Goal: Information Seeking & Learning: Check status

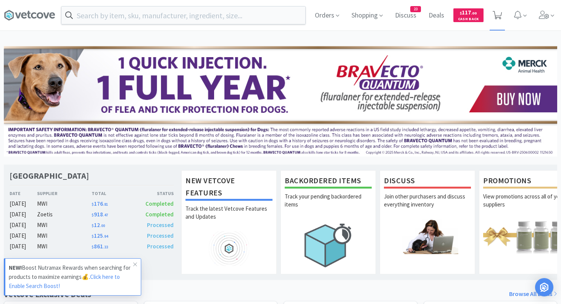
click at [498, 13] on icon at bounding box center [498, 15] width 10 height 8
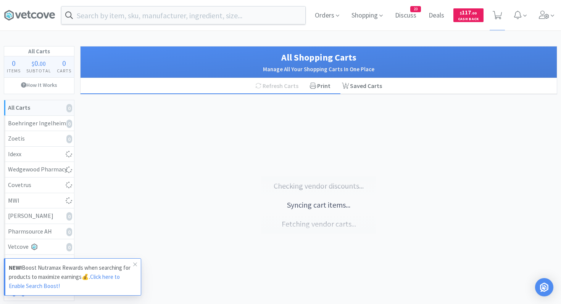
select select "1"
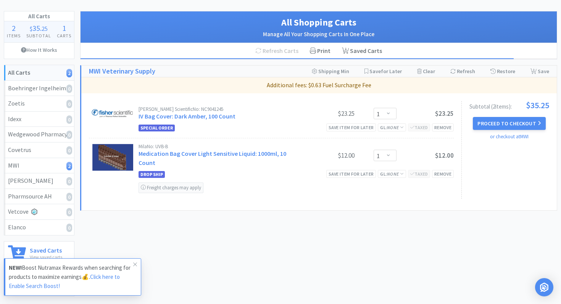
scroll to position [34, 0]
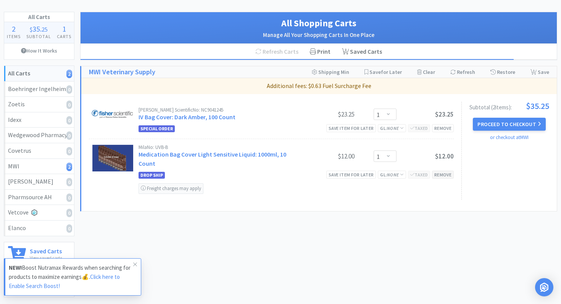
click at [443, 177] on div "Remove" at bounding box center [443, 175] width 22 height 8
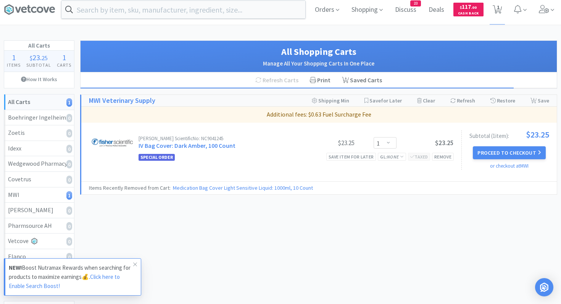
scroll to position [0, 0]
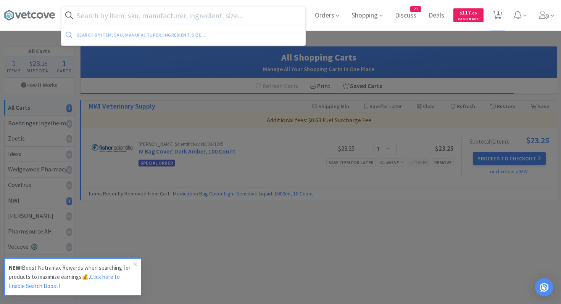
click at [261, 20] on input "text" at bounding box center [183, 15] width 244 height 18
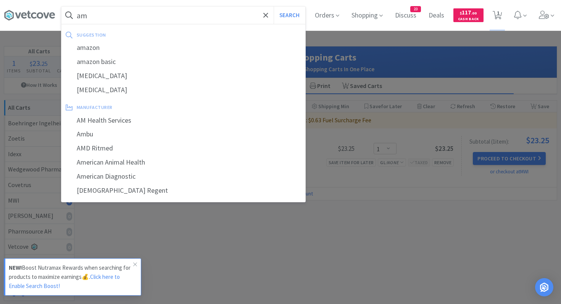
type input "a"
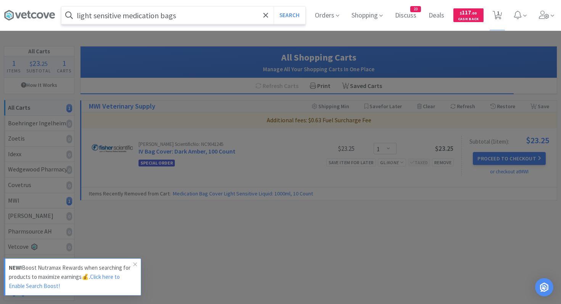
type input "light sensitive medication bags"
click at [274, 6] on button "Search" at bounding box center [290, 15] width 32 height 18
select select "1"
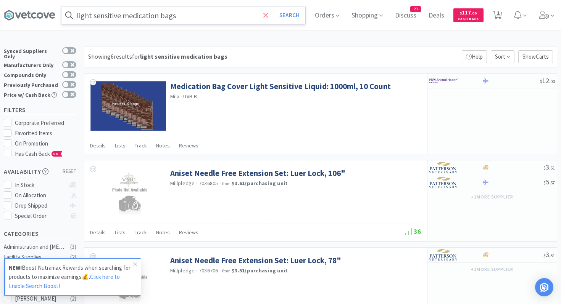
click at [269, 13] on span at bounding box center [265, 15] width 9 height 16
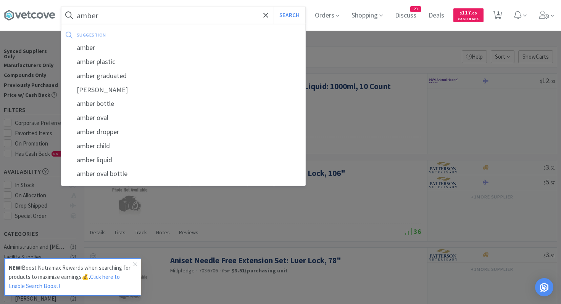
type input "amber"
click at [274, 6] on button "Search" at bounding box center [290, 15] width 32 height 18
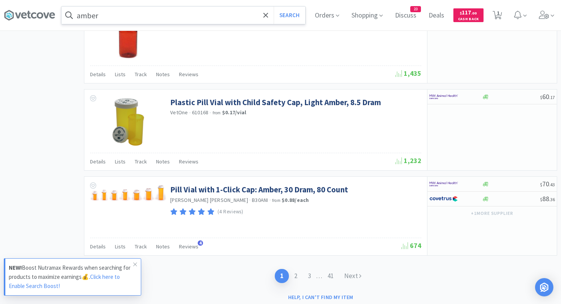
scroll to position [1141, 0]
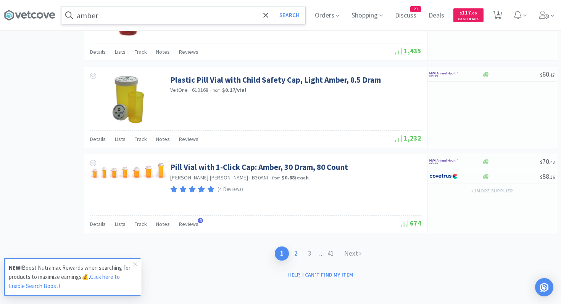
click at [295, 253] on link "2" at bounding box center [296, 254] width 14 height 14
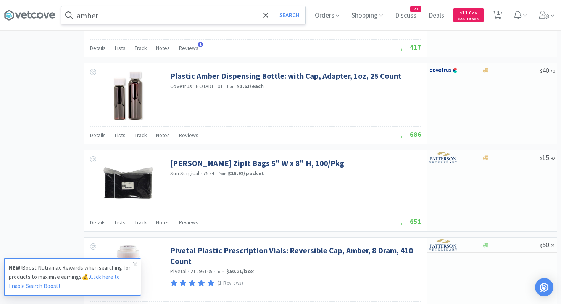
scroll to position [794, 0]
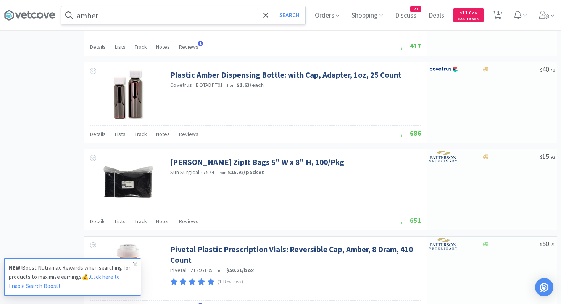
click at [137, 265] on span at bounding box center [135, 265] width 11 height 12
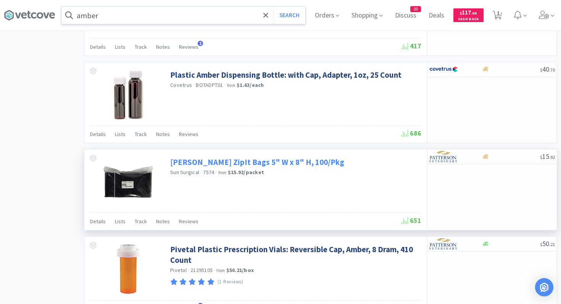
click at [261, 164] on link "[PERSON_NAME] ZipIt Bags 5" W x 8" H, 100/Pkg" at bounding box center [257, 162] width 174 height 10
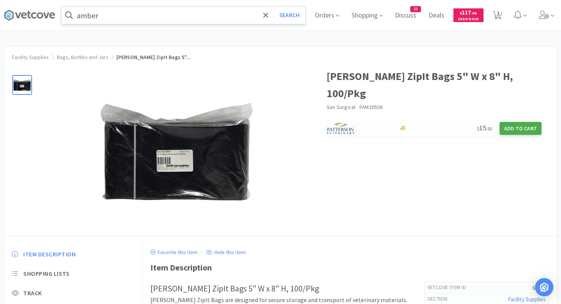
click at [515, 127] on button "Add to Cart" at bounding box center [520, 128] width 42 height 13
select select "1"
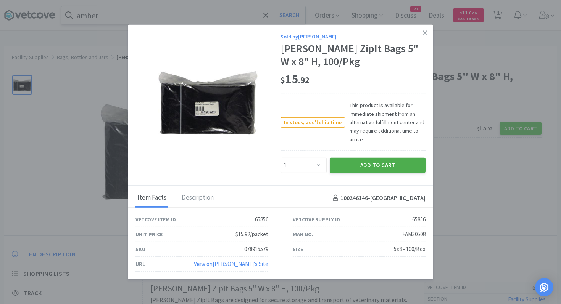
click at [367, 167] on button "Add to Cart" at bounding box center [378, 165] width 96 height 15
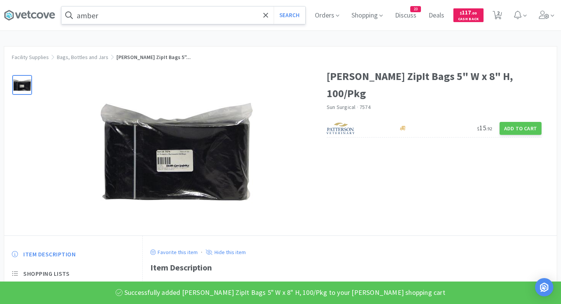
click at [248, 14] on input "amber" at bounding box center [183, 15] width 244 height 18
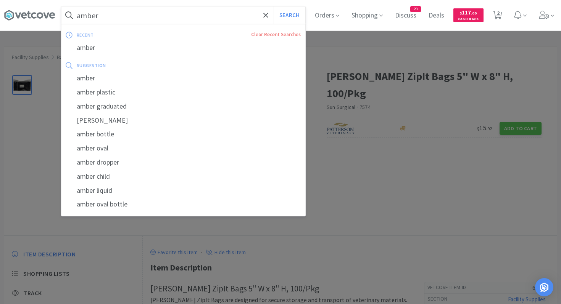
click at [248, 14] on input "amber" at bounding box center [183, 15] width 244 height 18
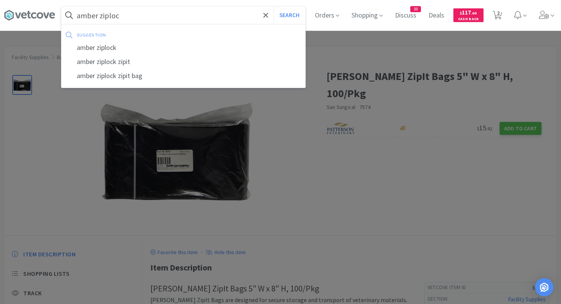
type input "amber ziploc"
click at [274, 6] on button "Search" at bounding box center [290, 15] width 32 height 18
select select "1"
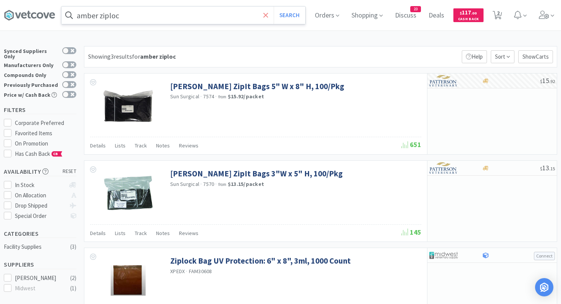
click at [266, 14] on icon at bounding box center [265, 15] width 5 height 5
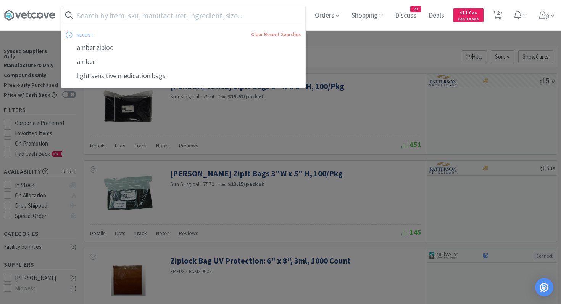
click at [340, 56] on div at bounding box center [280, 152] width 561 height 304
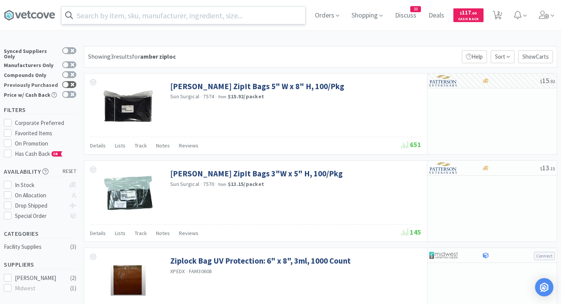
click at [69, 83] on icon at bounding box center [66, 85] width 5 height 4
checkbox input "true"
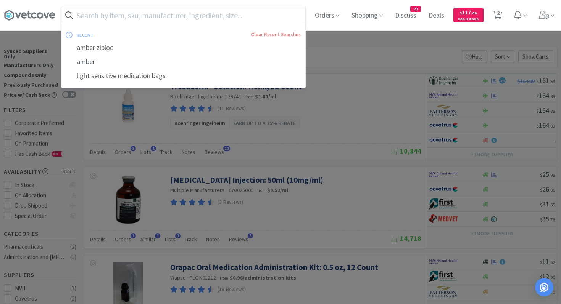
click at [231, 12] on input "text" at bounding box center [183, 15] width 244 height 18
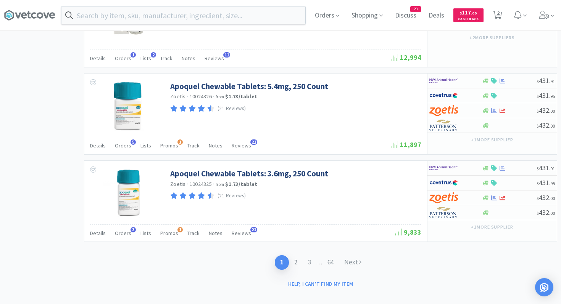
scroll to position [1234, 0]
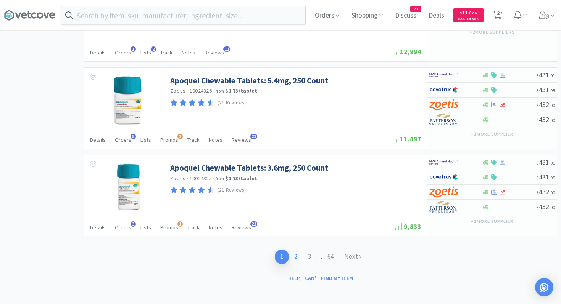
click at [296, 254] on link "2" at bounding box center [296, 257] width 14 height 14
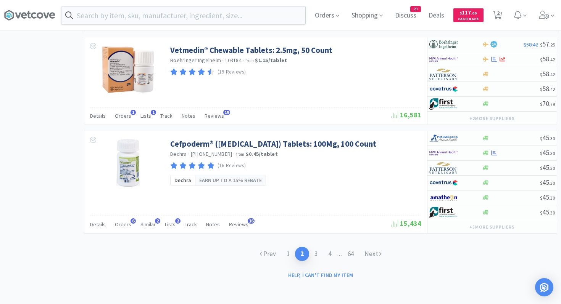
scroll to position [1356, 0]
click at [316, 253] on link "3" at bounding box center [316, 254] width 14 height 14
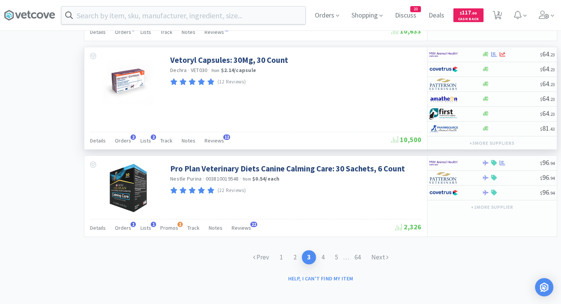
scroll to position [1343, 0]
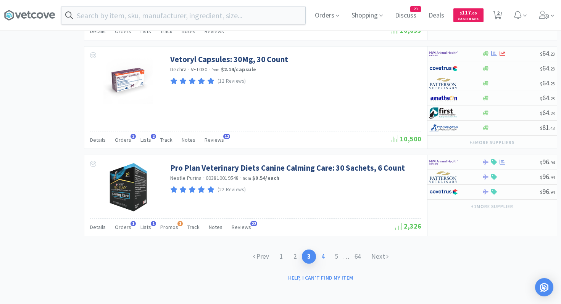
click at [324, 253] on link "4" at bounding box center [323, 257] width 14 height 14
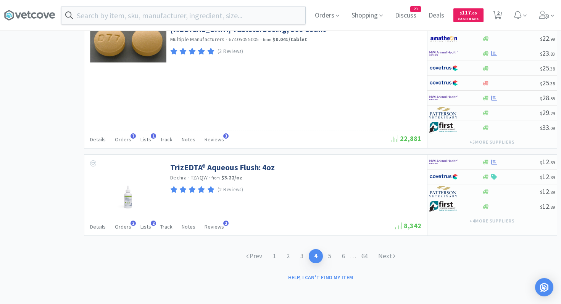
scroll to position [1454, 0]
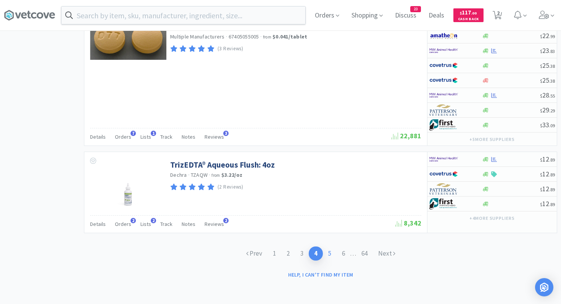
click at [329, 253] on link "5" at bounding box center [330, 254] width 14 height 14
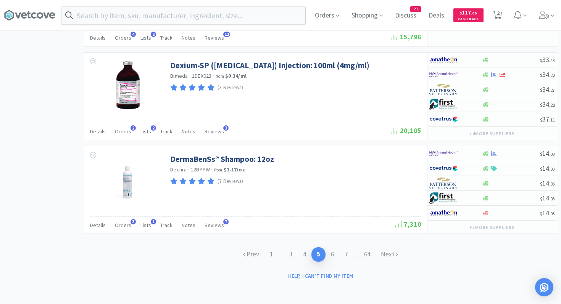
scroll to position [1526, 0]
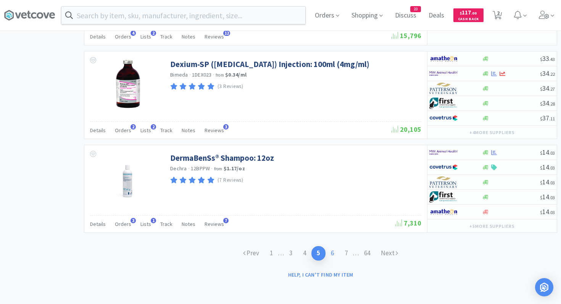
click at [333, 253] on link "6" at bounding box center [332, 253] width 14 height 14
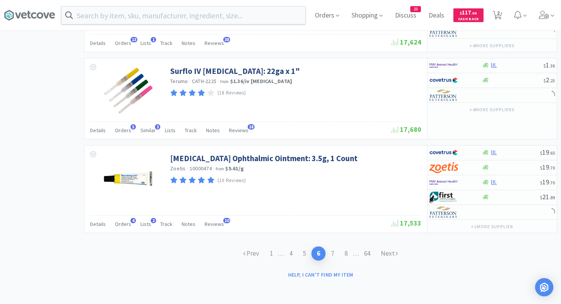
scroll to position [1499, 0]
click at [334, 253] on link "7" at bounding box center [332, 254] width 14 height 14
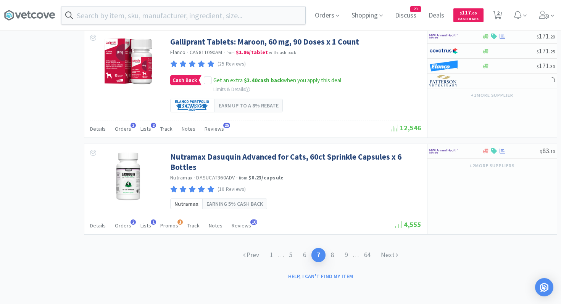
scroll to position [1621, 0]
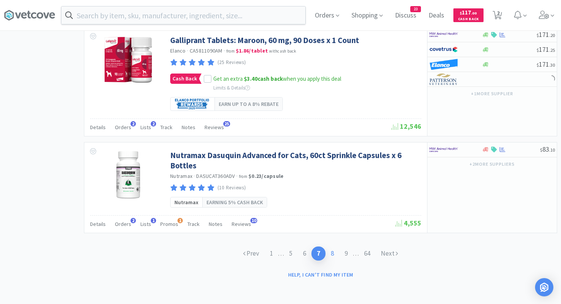
click at [332, 252] on link "8" at bounding box center [332, 254] width 14 height 14
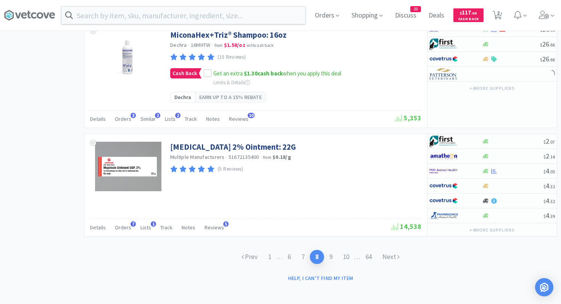
scroll to position [1462, 0]
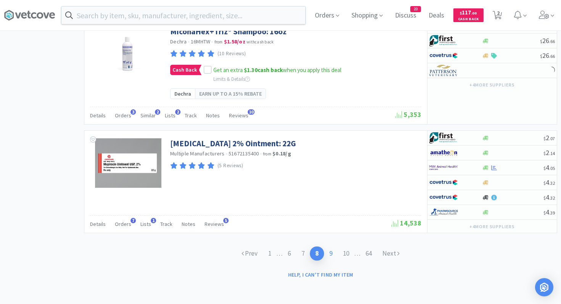
click at [332, 253] on link "9" at bounding box center [331, 254] width 14 height 14
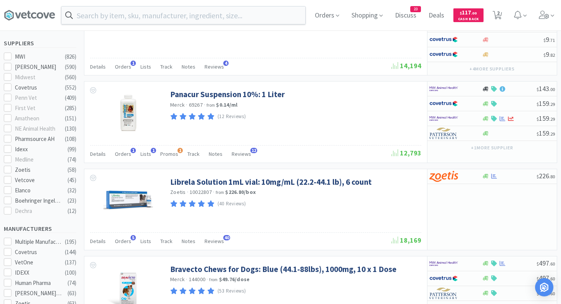
scroll to position [346, 0]
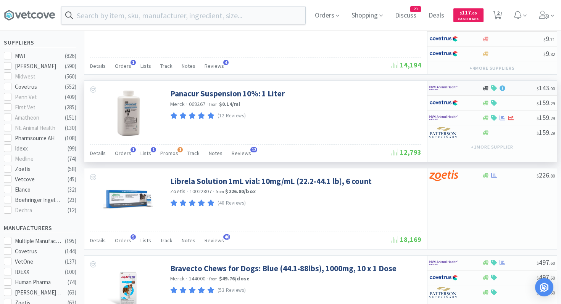
click at [473, 90] on div at bounding box center [455, 88] width 52 height 13
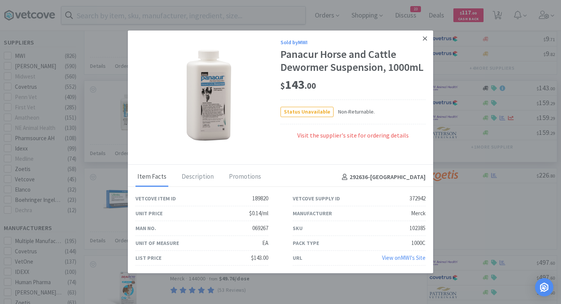
click at [424, 40] on icon at bounding box center [425, 38] width 4 height 7
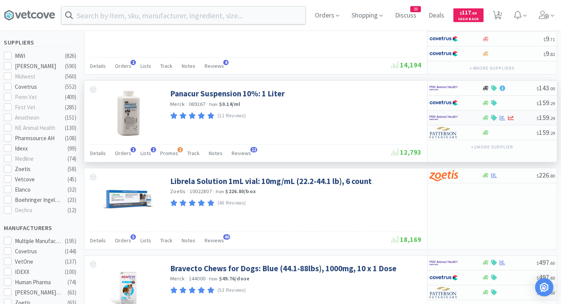
click at [470, 119] on div at bounding box center [450, 117] width 42 height 13
select select "1"
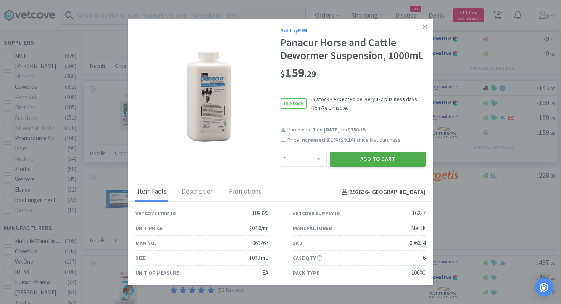
click at [388, 159] on button "Add to Cart" at bounding box center [378, 159] width 96 height 15
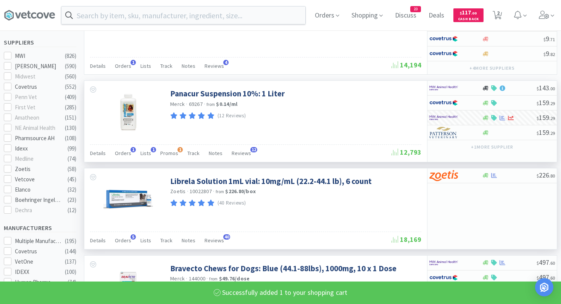
select select "1"
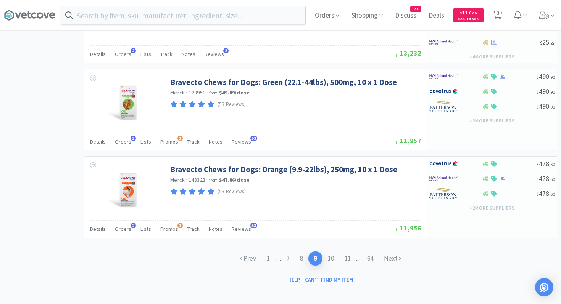
scroll to position [1448, 0]
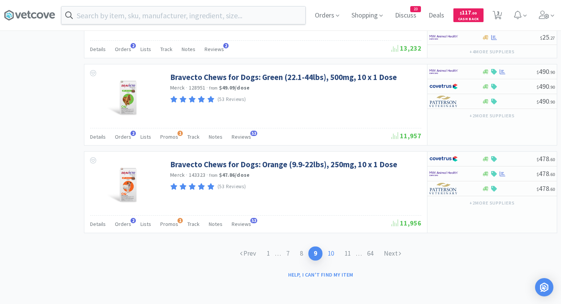
click at [331, 255] on link "10" at bounding box center [330, 254] width 17 height 14
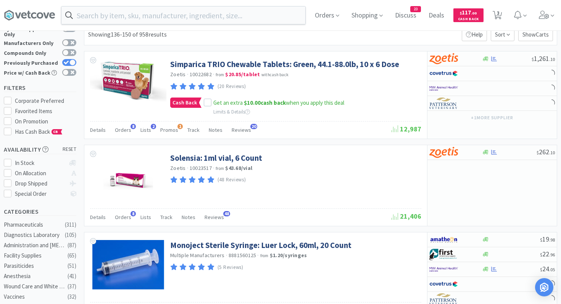
scroll to position [32, 0]
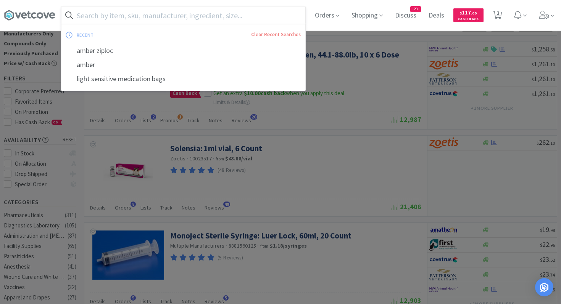
click at [284, 14] on input "text" at bounding box center [183, 15] width 244 height 18
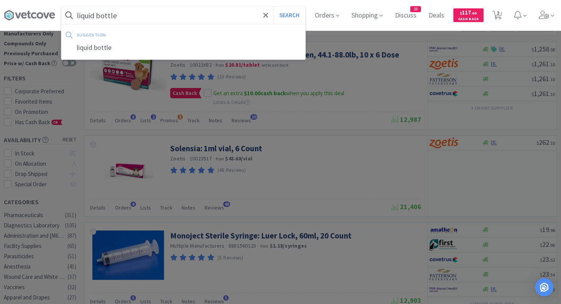
type input "liquid bottle"
click at [274, 6] on button "Search" at bounding box center [290, 15] width 32 height 18
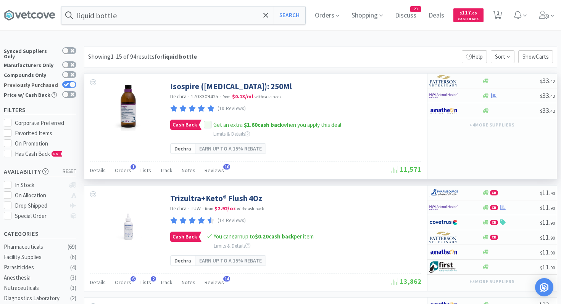
click at [74, 82] on div at bounding box center [72, 85] width 6 height 6
checkbox input "false"
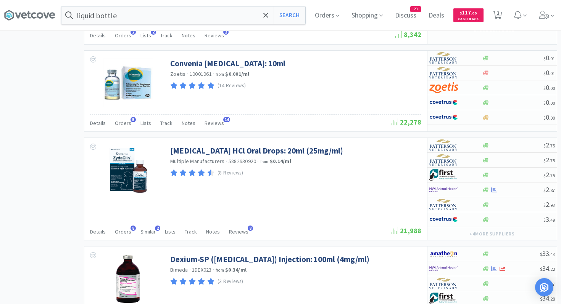
scroll to position [824, 0]
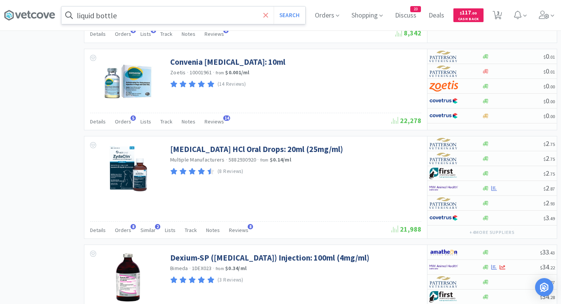
click at [263, 14] on icon at bounding box center [265, 15] width 5 height 8
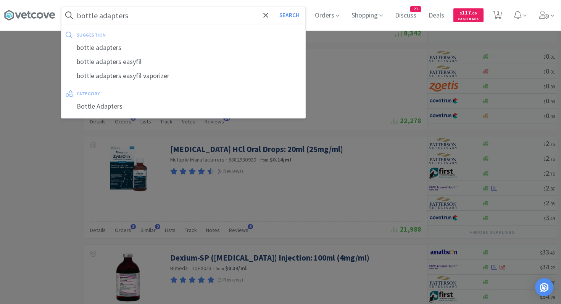
type input "bottle adapters"
click at [274, 6] on button "Search" at bounding box center [290, 15] width 32 height 18
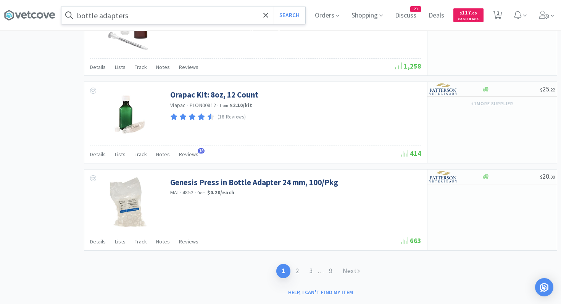
scroll to position [1146, 0]
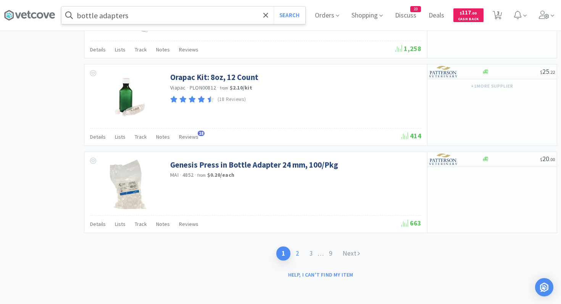
click at [297, 251] on link "2" at bounding box center [297, 254] width 14 height 14
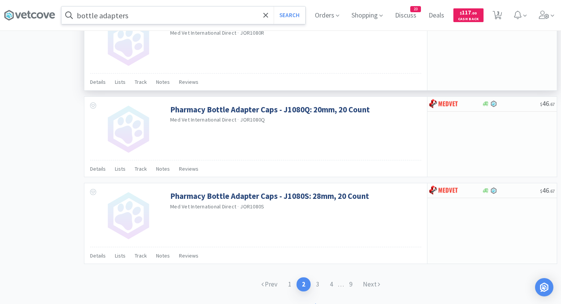
scroll to position [1144, 0]
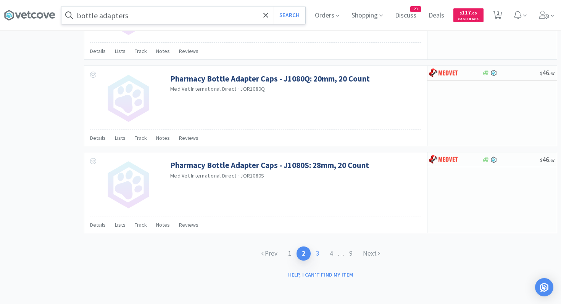
click at [317, 255] on link "3" at bounding box center [318, 254] width 14 height 14
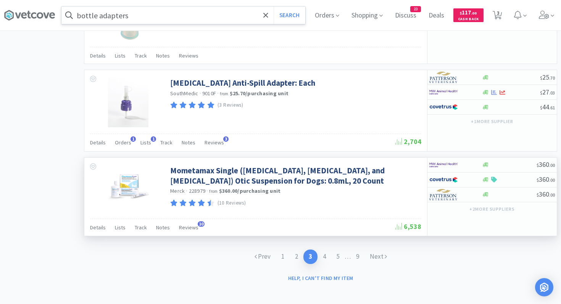
scroll to position [1136, 0]
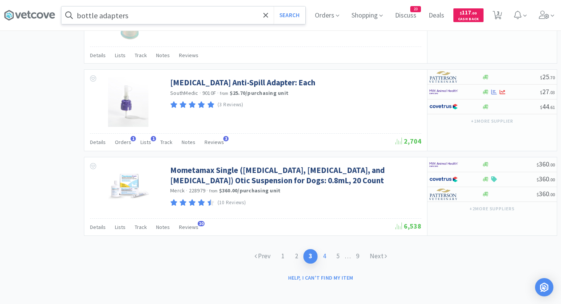
click at [325, 256] on link "4" at bounding box center [324, 257] width 14 height 14
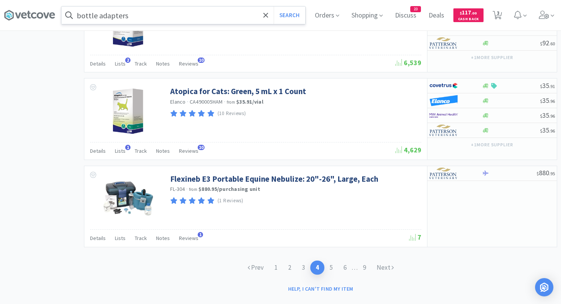
scroll to position [1146, 0]
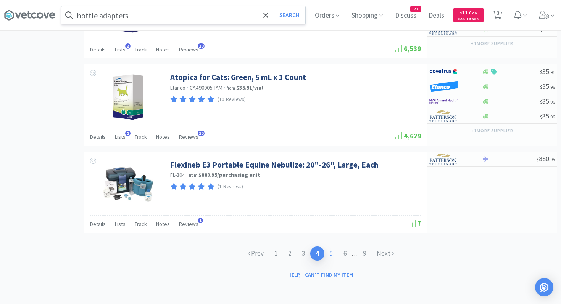
click at [331, 253] on link "5" at bounding box center [331, 254] width 14 height 14
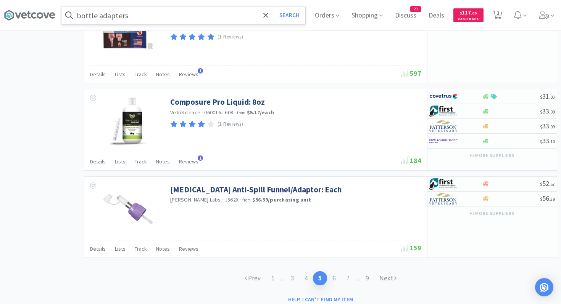
scroll to position [1164, 0]
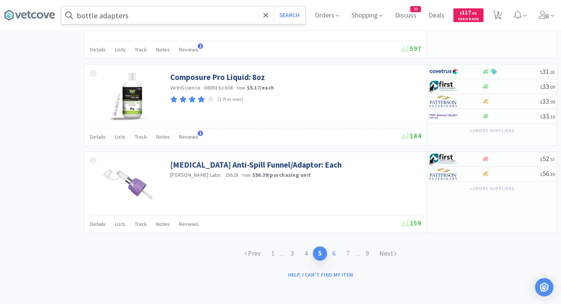
click at [335, 254] on link "6" at bounding box center [334, 254] width 14 height 14
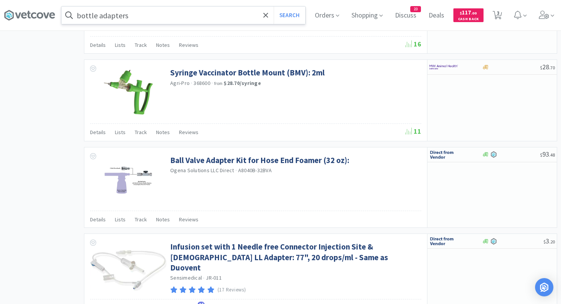
scroll to position [1139, 0]
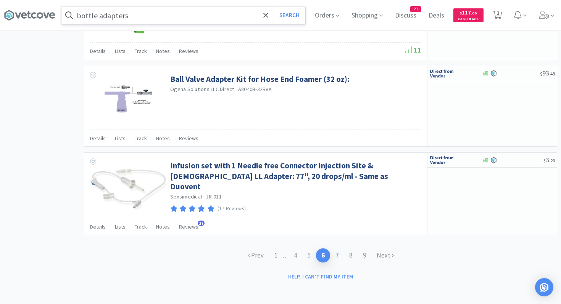
click at [339, 254] on link "7" at bounding box center [337, 256] width 14 height 14
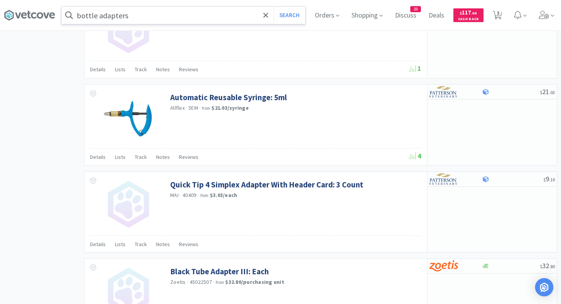
scroll to position [780, 0]
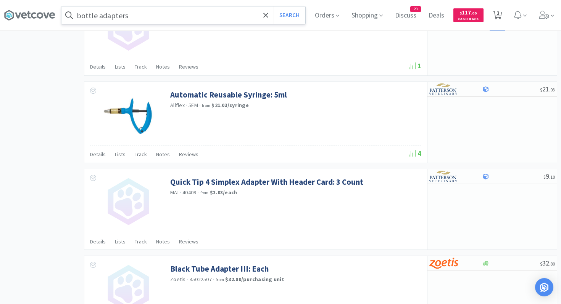
click at [500, 14] on icon at bounding box center [498, 15] width 10 height 8
select select "1"
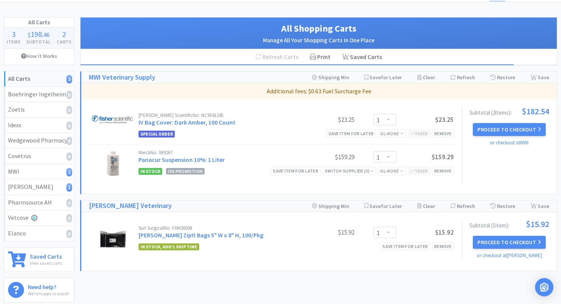
scroll to position [49, 0]
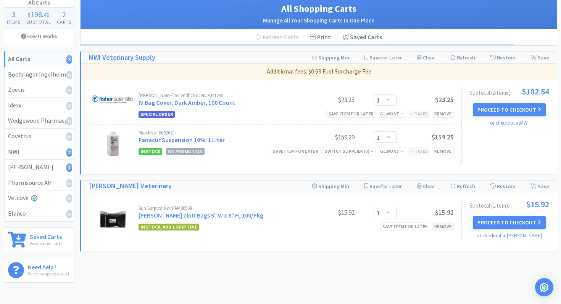
click at [440, 226] on div "Remove" at bounding box center [443, 227] width 22 height 8
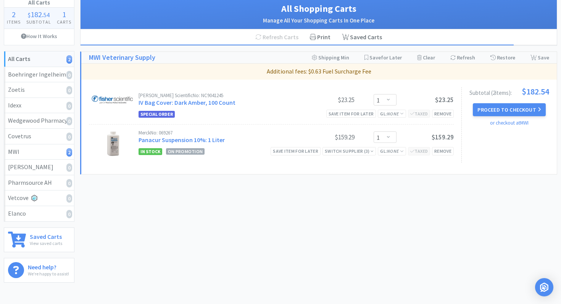
scroll to position [0, 0]
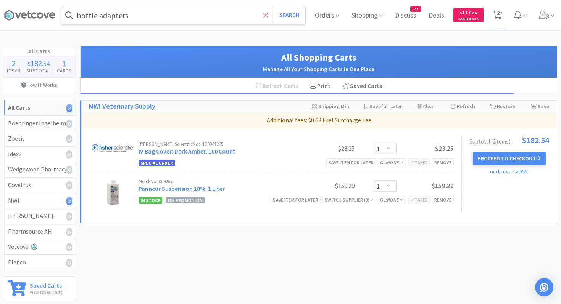
click at [266, 16] on icon at bounding box center [265, 15] width 5 height 5
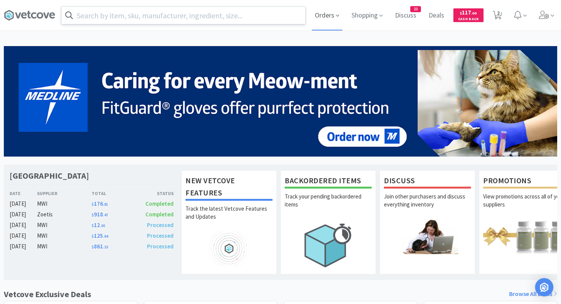
click at [336, 14] on icon at bounding box center [337, 15] width 3 height 7
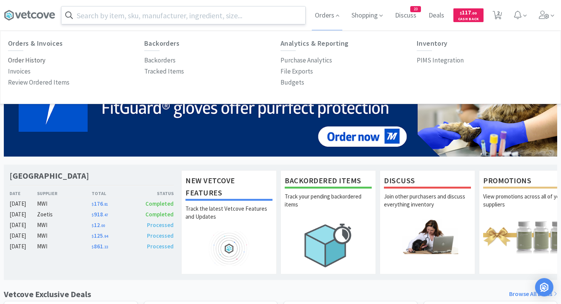
click at [38, 61] on p "Order History" at bounding box center [26, 60] width 37 height 10
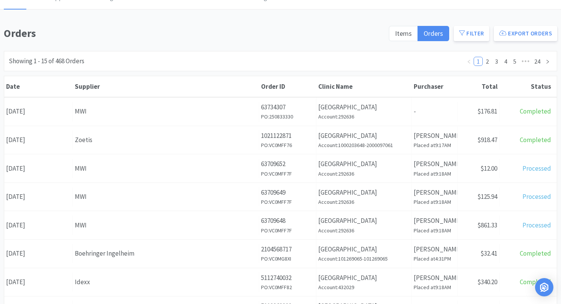
scroll to position [45, 0]
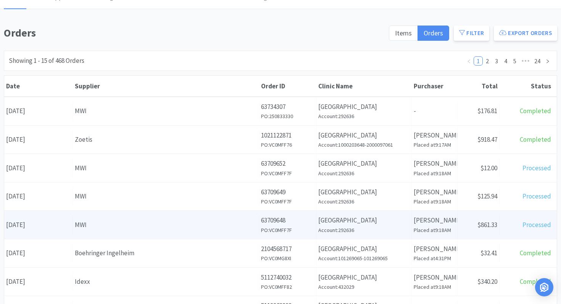
click at [118, 222] on div "MWI" at bounding box center [166, 225] width 182 height 10
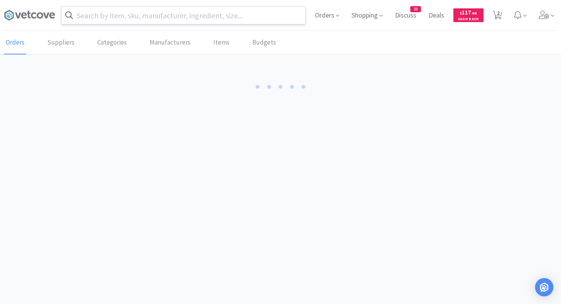
click at [118, 222] on body "Orders Shopping Discuss Discuss 23 Deals Deals $ 117 . 00 Cash Back 2 2 Orders …" at bounding box center [280, 152] width 561 height 304
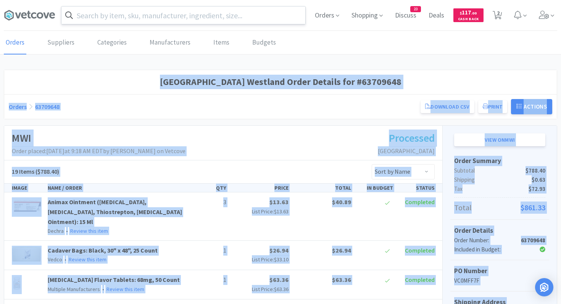
click at [138, 181] on div "19 Items ($788.40) Sort by Name Sort by Total Price Sort by Unit Price Sort by …" at bounding box center [223, 172] width 438 height 23
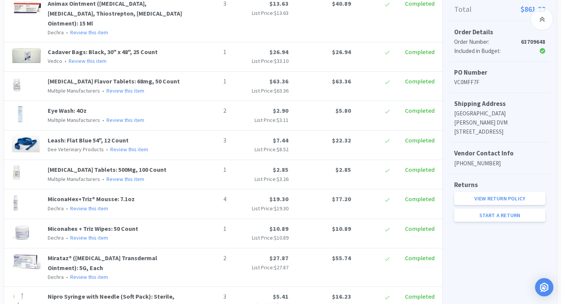
scroll to position [200, 0]
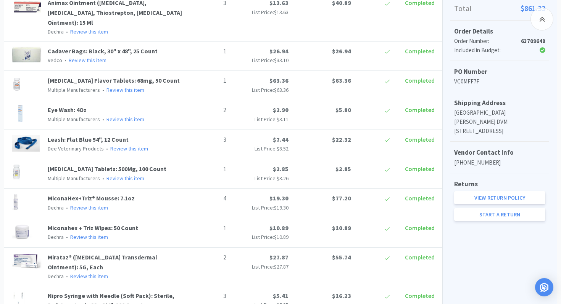
scroll to position [45, 0]
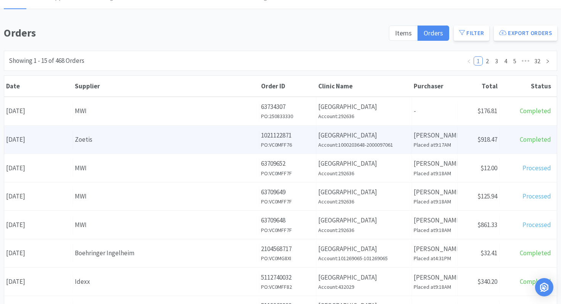
click at [150, 143] on div "Zoetis" at bounding box center [166, 140] width 182 height 10
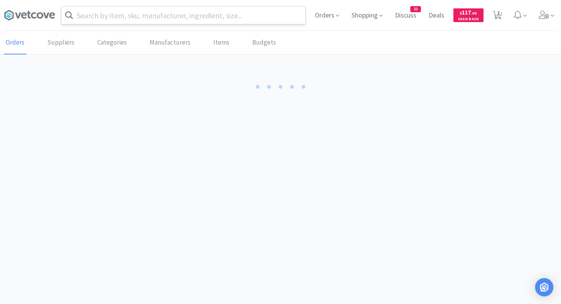
click at [150, 143] on body "Orders Shopping Discuss Discuss 23 Deals Deals $ 117 . 00 Cash Back 2 2 Orders …" at bounding box center [280, 152] width 561 height 304
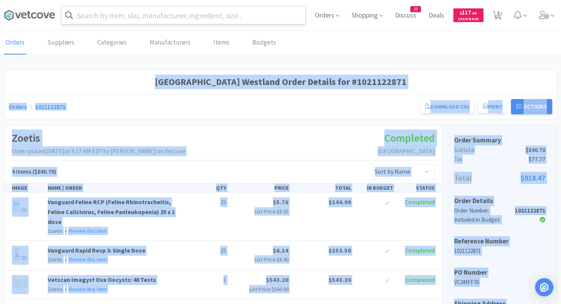
click at [150, 143] on h1 "Zoetis" at bounding box center [99, 138] width 174 height 17
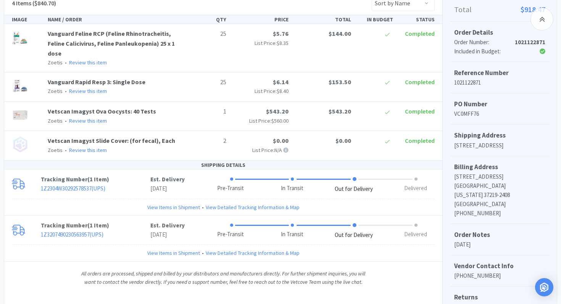
scroll to position [171, 0]
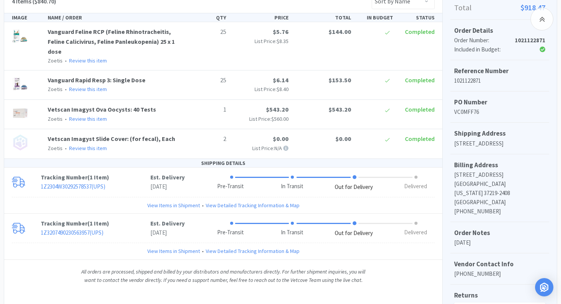
scroll to position [45, 0]
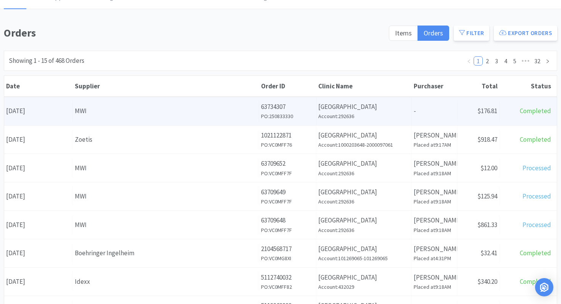
click at [105, 122] on div "Date [DATE] Supplier MWI Order ID 63734307 PO: 250833330 Clinic Name [GEOGRAPHI…" at bounding box center [280, 111] width 553 height 28
click at [120, 117] on div "Supplier MWI" at bounding box center [166, 110] width 186 height 19
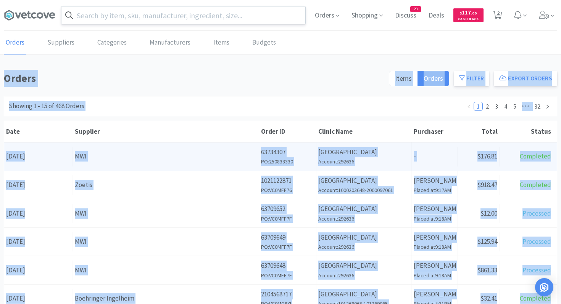
click at [120, 117] on div "Orders Shopping Discuss Discuss 23 Deals Deals $ 117 . 00 Cash Back 2 2 Orders …" at bounding box center [280, 309] width 561 height 619
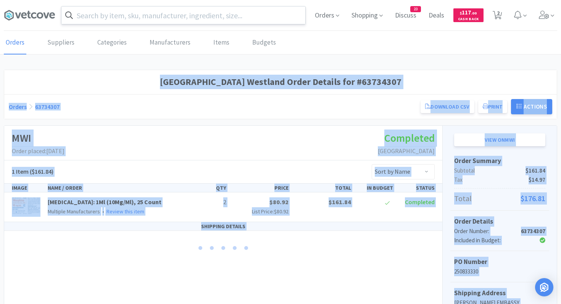
click at [120, 117] on div "Orders 63734307 Download CSV Print [GEOGRAPHIC_DATA] Westland Order for MWI PO …" at bounding box center [280, 106] width 553 height 25
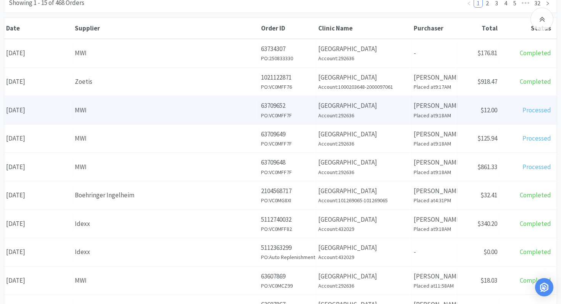
scroll to position [104, 0]
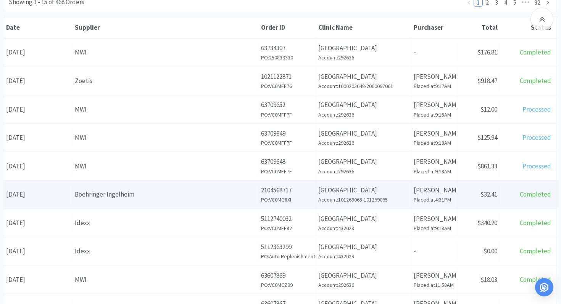
click at [138, 200] on div "Supplier Boehringer Ingelheim" at bounding box center [166, 194] width 186 height 19
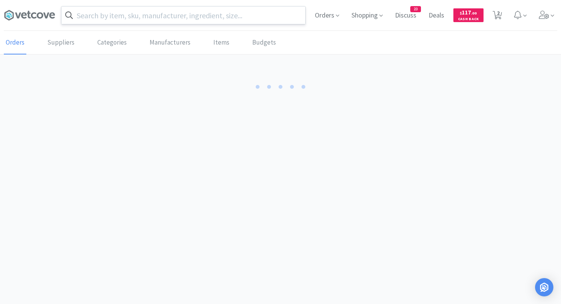
click at [138, 200] on body "Orders Shopping Discuss Discuss 23 Deals Deals $ 117 . 00 Cash Back 2 2 Orders …" at bounding box center [280, 152] width 561 height 304
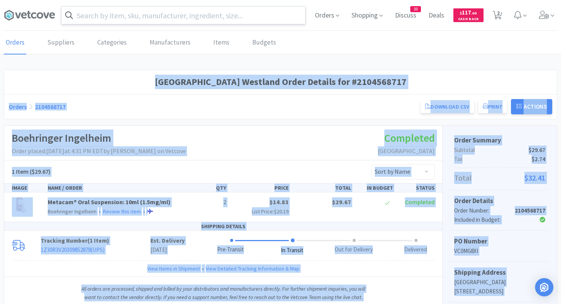
click at [148, 170] on div "1 Item ($29.67) Sort by Name Sort by Total Price Sort by Unit Price Sort by Qua…" at bounding box center [223, 172] width 438 height 23
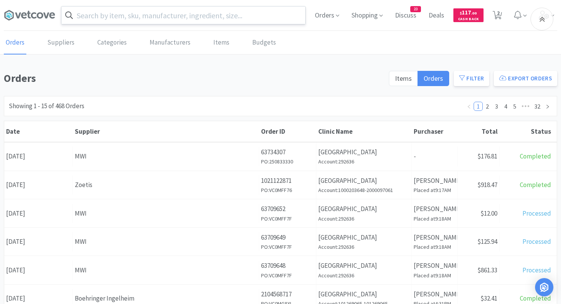
scroll to position [104, 0]
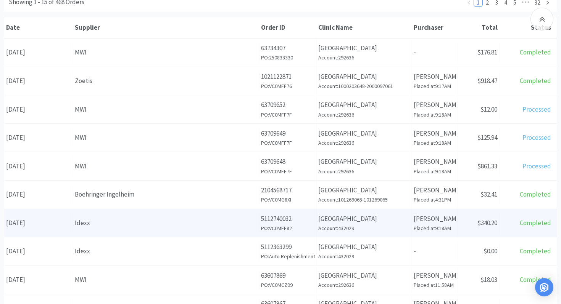
click at [124, 224] on div "Idexx" at bounding box center [166, 223] width 182 height 10
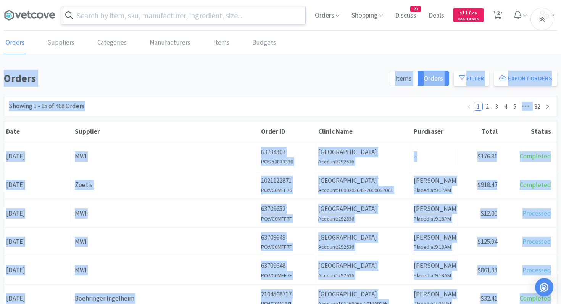
click at [124, 224] on body "Orders Shopping Discuss Discuss 23 Deals Deals $ 117 . 00 Cash Back 2 2 Orders …" at bounding box center [280, 152] width 561 height 304
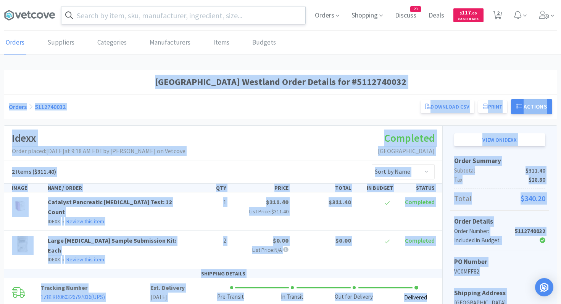
click at [147, 117] on div "Orders 5112740032 Download CSV Print Embassy Veterinary Center Westland Order f…" at bounding box center [280, 106] width 553 height 25
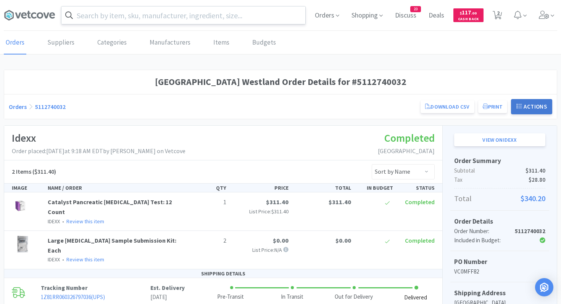
click at [526, 106] on button "Actions" at bounding box center [531, 106] width 41 height 15
click at [420, 77] on h1 "[GEOGRAPHIC_DATA] Westland Order Details for #5112740032" at bounding box center [280, 82] width 543 height 14
